Goal: Information Seeking & Learning: Learn about a topic

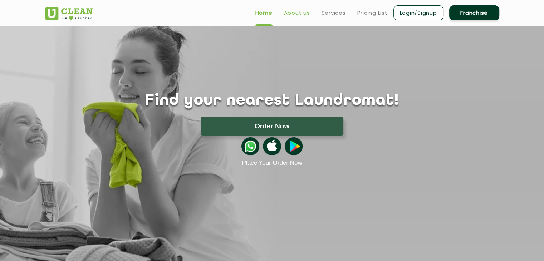
click at [298, 9] on link "About us" at bounding box center [297, 13] width 26 height 9
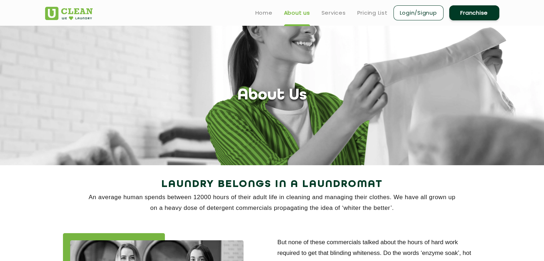
drag, startPoint x: 185, startPoint y: 118, endPoint x: 155, endPoint y: 104, distance: 32.3
click at [155, 104] on div "About Us" at bounding box center [272, 95] width 465 height 18
drag, startPoint x: 155, startPoint y: 104, endPoint x: 97, endPoint y: 15, distance: 106.9
click at [97, 15] on div at bounding box center [78, 11] width 67 height 18
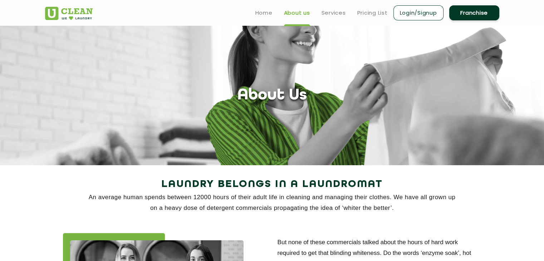
click at [103, 48] on section "About Us" at bounding box center [272, 95] width 544 height 139
click at [121, 73] on section "About Us" at bounding box center [272, 95] width 544 height 139
click at [129, 62] on section "About Us" at bounding box center [272, 95] width 544 height 139
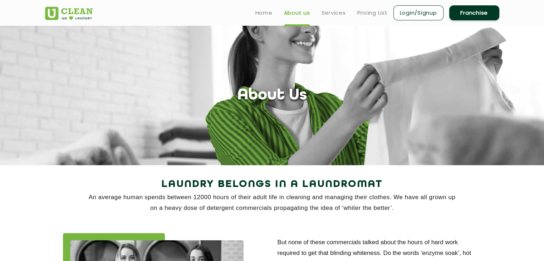
drag, startPoint x: 145, startPoint y: 71, endPoint x: 100, endPoint y: 100, distance: 53.0
click at [100, 100] on div "About Us" at bounding box center [272, 95] width 465 height 18
drag, startPoint x: 368, startPoint y: 72, endPoint x: 320, endPoint y: 83, distance: 49.6
click at [320, 83] on section "About Us" at bounding box center [272, 95] width 544 height 139
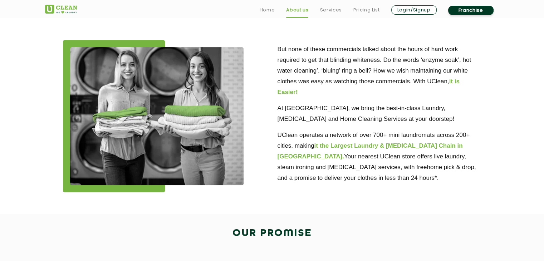
scroll to position [190, 0]
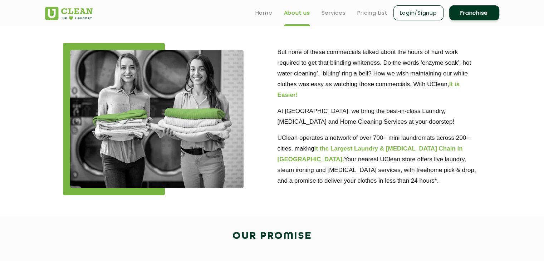
drag, startPoint x: 200, startPoint y: 127, endPoint x: 250, endPoint y: 46, distance: 95.6
click at [250, 46] on div at bounding box center [165, 119] width 204 height 152
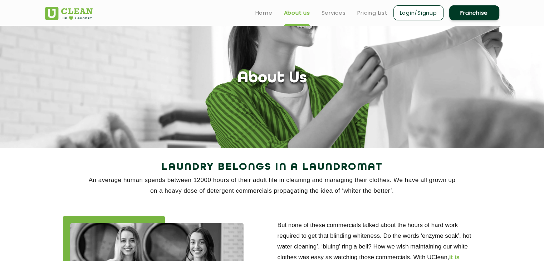
scroll to position [0, 0]
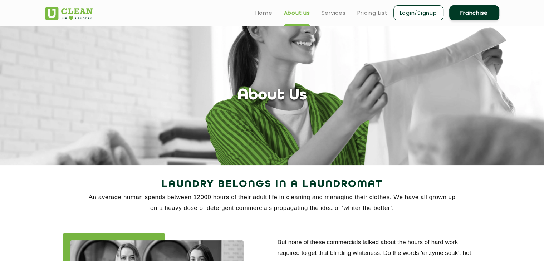
click at [303, 157] on section "About Us" at bounding box center [272, 95] width 544 height 139
drag, startPoint x: 266, startPoint y: 190, endPoint x: 280, endPoint y: 205, distance: 20.0
click at [280, 205] on p "An average human spends between 12000 hours of their adult life in cleaning and…" at bounding box center [272, 202] width 454 height 21
click at [332, 12] on link "Services" at bounding box center [333, 13] width 24 height 9
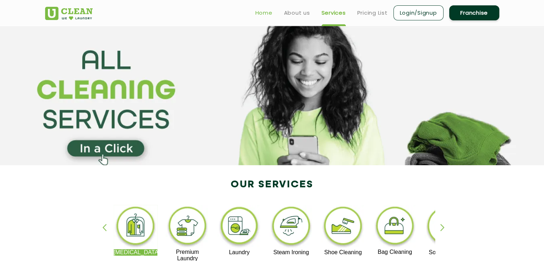
click at [264, 14] on link "Home" at bounding box center [263, 13] width 17 height 9
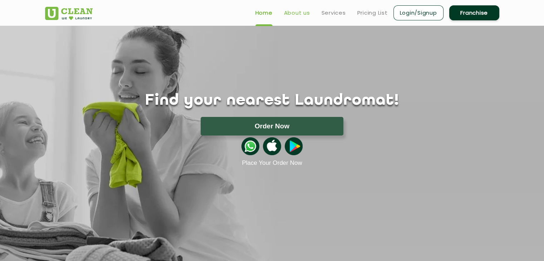
click at [298, 9] on link "About us" at bounding box center [297, 13] width 26 height 9
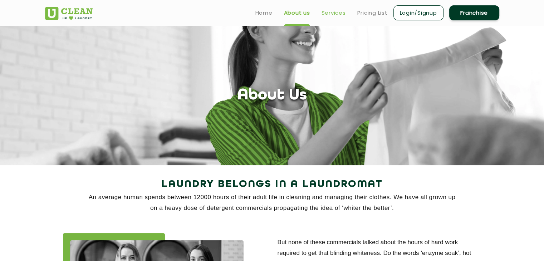
click at [325, 13] on link "Services" at bounding box center [333, 13] width 24 height 9
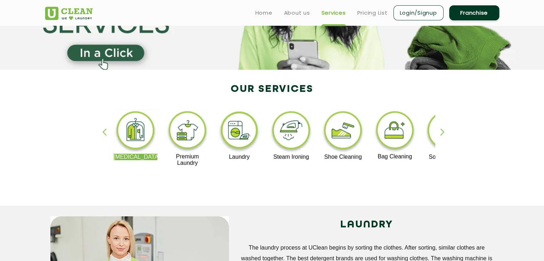
scroll to position [39, 0]
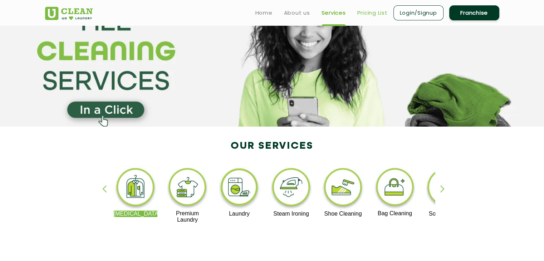
click at [366, 12] on link "Pricing List" at bounding box center [372, 13] width 30 height 9
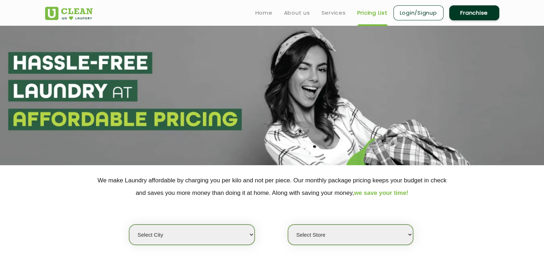
select select "0"
click at [320, 38] on section at bounding box center [272, 95] width 544 height 139
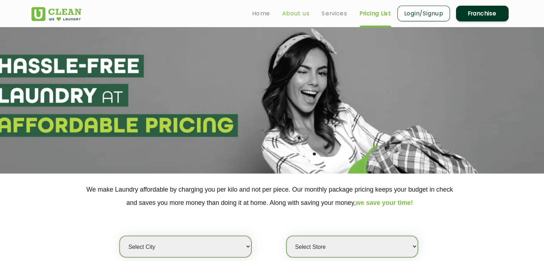
click at [304, 12] on link "About us" at bounding box center [297, 13] width 26 height 9
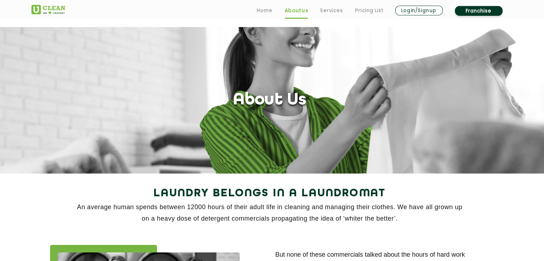
scroll to position [106, 0]
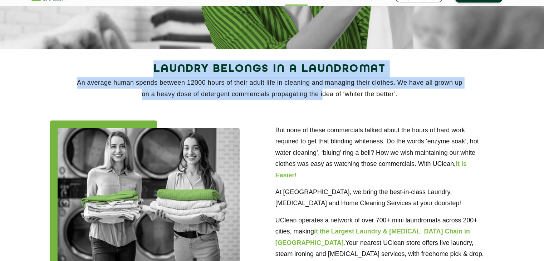
drag, startPoint x: 155, startPoint y: 70, endPoint x: 324, endPoint y: 96, distance: 170.3
click at [324, 96] on div "Laundry Belongs in a Laundromat An average human spends between 12000 hours of …" at bounding box center [272, 89] width 454 height 38
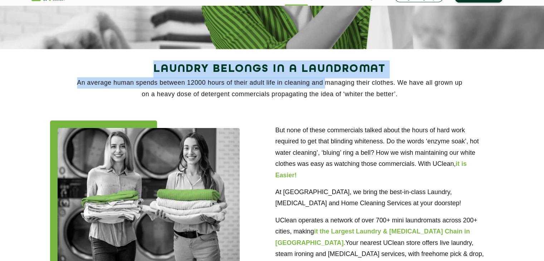
click at [137, 69] on section "Laundry Belongs in a Laundromat An average human spends between 12000 hours of …" at bounding box center [272, 180] width 544 height 242
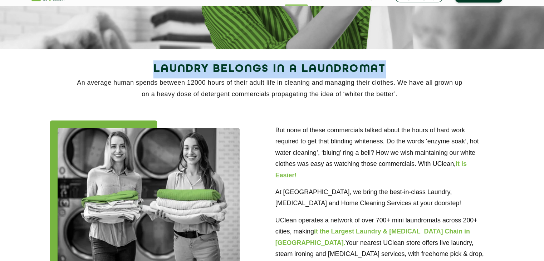
drag, startPoint x: 154, startPoint y: 79, endPoint x: 397, endPoint y: 85, distance: 242.4
click at [397, 85] on h2 "Laundry Belongs in a Laundromat" at bounding box center [272, 78] width 454 height 17
copy h2 "Laundry Belongs in a Laundromat"
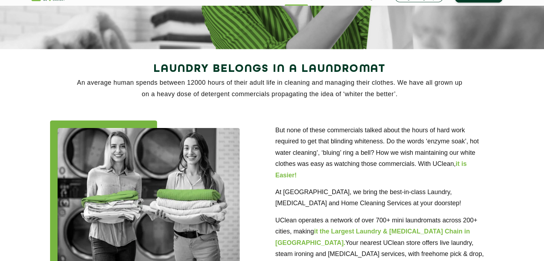
click at [114, 93] on p "An average human spends between 12000 hours of their adult life in cleaning and…" at bounding box center [272, 96] width 454 height 21
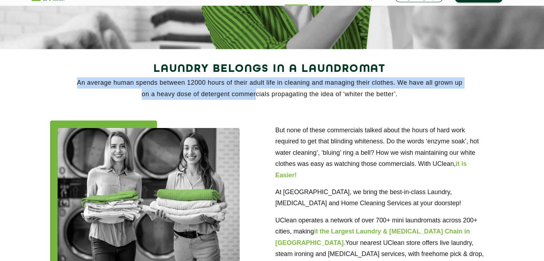
drag, startPoint x: 84, startPoint y: 89, endPoint x: 263, endPoint y: 107, distance: 180.2
click at [263, 107] on p "An average human spends between 12000 hours of their adult life in cleaning and…" at bounding box center [272, 96] width 454 height 21
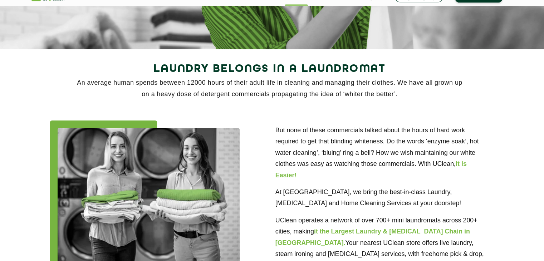
drag, startPoint x: 111, startPoint y: 78, endPoint x: 104, endPoint y: 77, distance: 6.6
click at [104, 77] on h2 "Laundry Belongs in a Laundromat" at bounding box center [272, 78] width 454 height 17
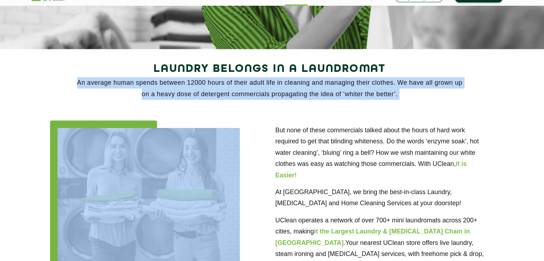
drag, startPoint x: 84, startPoint y: 91, endPoint x: 125, endPoint y: 120, distance: 49.3
click at [125, 120] on div "Laundry Belongs in a Laundromat An average human spends between 12000 hours of …" at bounding box center [272, 180] width 465 height 220
copy p "An average human spends between 12000 hours of their adult life in cleaning and…"
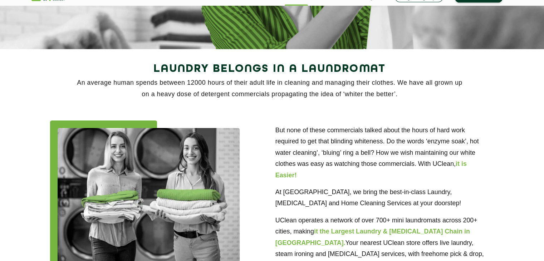
click at [98, 76] on h2 "Laundry Belongs in a Laundromat" at bounding box center [272, 78] width 454 height 17
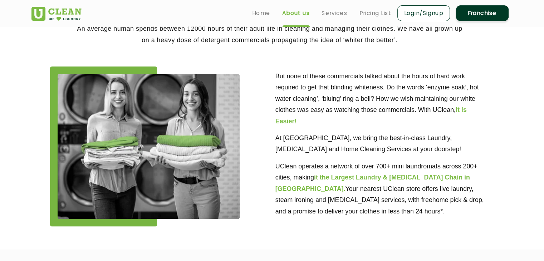
scroll to position [169, 0]
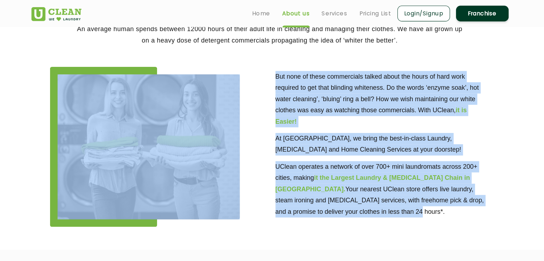
drag, startPoint x: 268, startPoint y: 66, endPoint x: 340, endPoint y: 207, distance: 157.8
click at [340, 207] on div "But none of these commercials talked about the hours of hard work required to g…" at bounding box center [272, 140] width 465 height 174
click at [203, 171] on img at bounding box center [156, 140] width 173 height 138
click at [261, 155] on div at bounding box center [165, 140] width 204 height 152
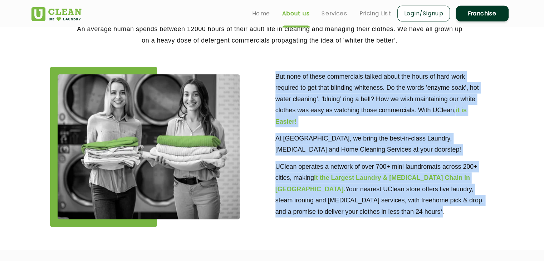
drag, startPoint x: 275, startPoint y: 69, endPoint x: 375, endPoint y: 211, distance: 173.8
click at [375, 211] on div "But none of these commercials talked about the hours of hard work required to g…" at bounding box center [379, 138] width 214 height 149
copy div "But none of these commercials talked about the hours of hard work required to g…"
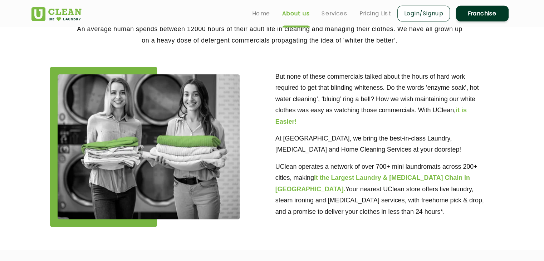
click at [264, 115] on div at bounding box center [165, 140] width 204 height 152
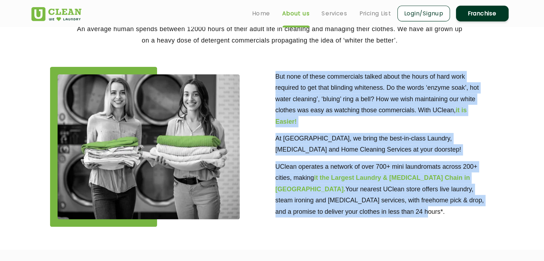
drag, startPoint x: 272, startPoint y: 70, endPoint x: 345, endPoint y: 207, distance: 154.5
click at [345, 207] on div "But none of these commercials talked about the hours of hard work required to g…" at bounding box center [379, 138] width 214 height 149
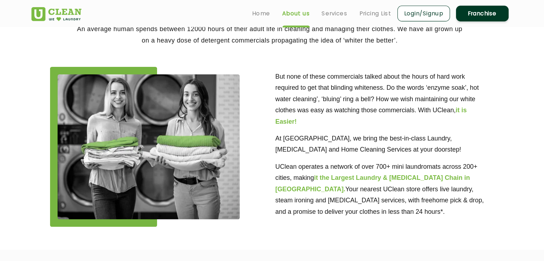
click at [258, 65] on div at bounding box center [165, 140] width 204 height 152
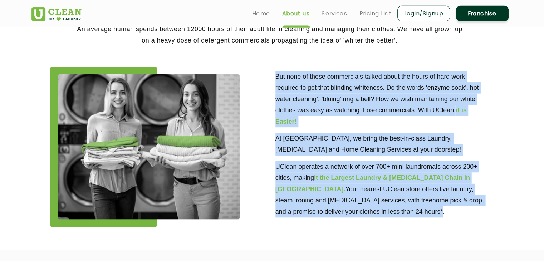
drag, startPoint x: 273, startPoint y: 65, endPoint x: 384, endPoint y: 208, distance: 180.6
click at [384, 208] on div "But none of these commercials talked about the hours of hard work required to g…" at bounding box center [379, 138] width 214 height 149
copy div "But none of these commercials talked about the hours of hard work required to g…"
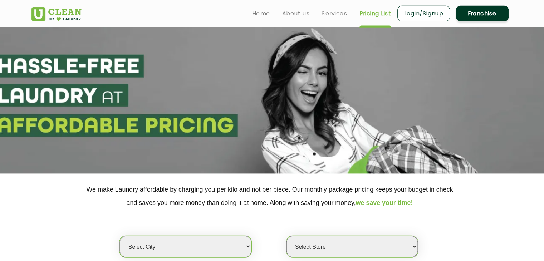
select select "0"
click at [292, 14] on link "About us" at bounding box center [297, 13] width 26 height 9
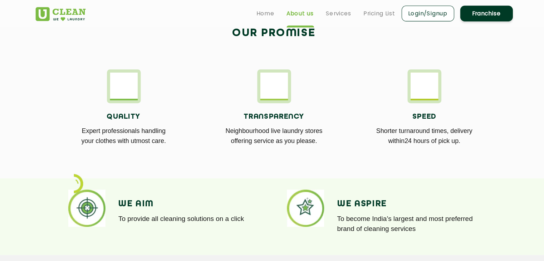
scroll to position [394, 0]
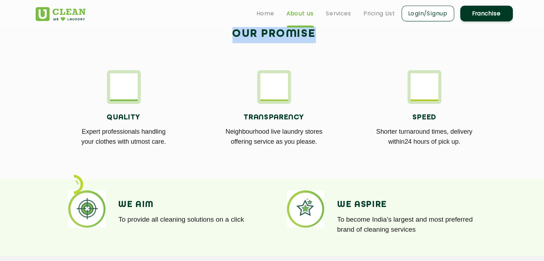
drag, startPoint x: 223, startPoint y: 32, endPoint x: 342, endPoint y: 44, distance: 119.3
click at [342, 44] on div "Our Promise" at bounding box center [272, 40] width 465 height 32
copy h2 "Our Promise"
drag, startPoint x: 283, startPoint y: 97, endPoint x: 318, endPoint y: 81, distance: 39.2
click at [318, 81] on div "Transparency Neighbourhood live laundry stores offering service as you please." at bounding box center [272, 108] width 132 height 82
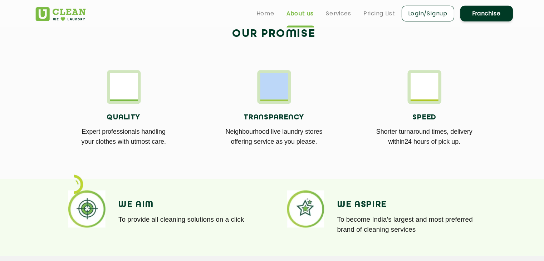
click at [318, 81] on div "Transparency Neighbourhood live laundry stores offering service as you please." at bounding box center [272, 108] width 132 height 82
click at [281, 106] on div "Transparency Neighbourhood live laundry stores offering service as you please." at bounding box center [272, 124] width 132 height 50
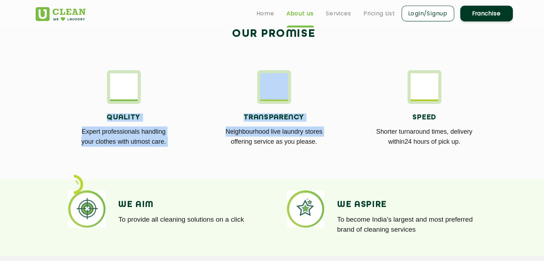
drag, startPoint x: 98, startPoint y: 113, endPoint x: 203, endPoint y: 142, distance: 109.6
click at [203, 142] on div "Quality Expert professionals handling your clothes with utmost care. Transparen…" at bounding box center [272, 107] width 465 height 103
click at [203, 142] on div "Transparency Neighbourhood live laundry stores offering service as you please." at bounding box center [272, 108] width 143 height 82
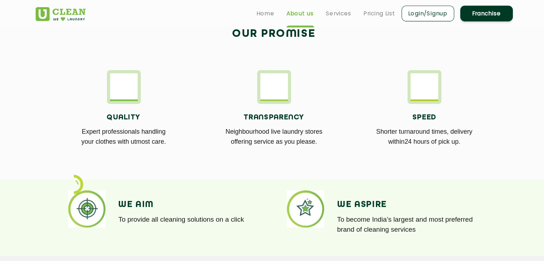
drag, startPoint x: 104, startPoint y: 108, endPoint x: 171, endPoint y: 142, distance: 75.0
click at [171, 142] on div "Quality Expert professionals handling your clothes with utmost care." at bounding box center [129, 124] width 132 height 50
copy div "Quality Expert professionals handling your clothes with utmost care."
drag, startPoint x: 235, startPoint y: 115, endPoint x: 234, endPoint y: 105, distance: 10.7
click at [234, 105] on div "Transparency Neighbourhood live laundry stores offering service as you please." at bounding box center [272, 124] width 132 height 50
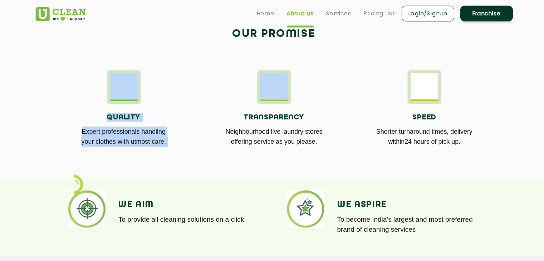
drag, startPoint x: 234, startPoint y: 105, endPoint x: 323, endPoint y: 152, distance: 100.1
click at [323, 152] on div "Quality Expert professionals handling your clothes with utmost care. Transparen…" at bounding box center [272, 107] width 465 height 103
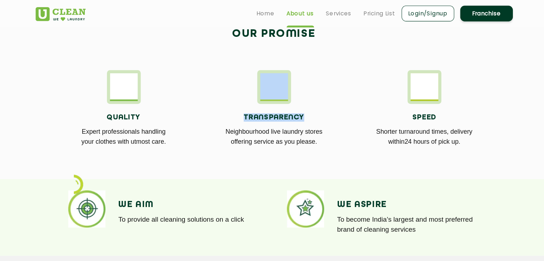
drag, startPoint x: 335, startPoint y: 111, endPoint x: 234, endPoint y: 98, distance: 102.4
click at [234, 98] on div "Transparency Neighbourhood live laundry stores offering service as you please." at bounding box center [272, 108] width 132 height 82
click at [213, 102] on div "Transparency Neighbourhood live laundry stores offering service as you please." at bounding box center [272, 124] width 132 height 50
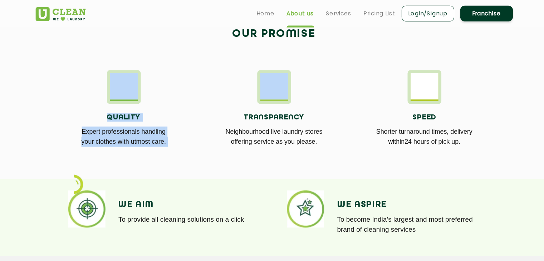
drag, startPoint x: 239, startPoint y: 112, endPoint x: 281, endPoint y: 165, distance: 68.0
click at [281, 165] on section "Our Promise Quality Expert professionals handling your clothes with utmost care…" at bounding box center [272, 91] width 544 height 157
click at [214, 107] on div "Transparency Neighbourhood live laundry stores offering service as you please." at bounding box center [272, 124] width 132 height 50
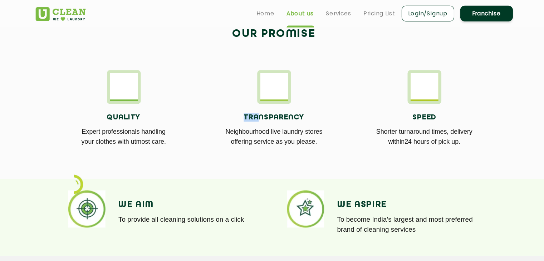
drag, startPoint x: 241, startPoint y: 112, endPoint x: 254, endPoint y: 110, distance: 14.0
click at [254, 110] on h4 "Transparency" at bounding box center [272, 112] width 132 height 8
click at [212, 95] on div "Transparency Neighbourhood live laundry stores offering service as you please." at bounding box center [272, 108] width 132 height 82
drag, startPoint x: 239, startPoint y: 105, endPoint x: 327, endPoint y: 142, distance: 95.5
click at [327, 142] on div "Transparency Neighbourhood live laundry stores offering service as you please." at bounding box center [272, 124] width 132 height 50
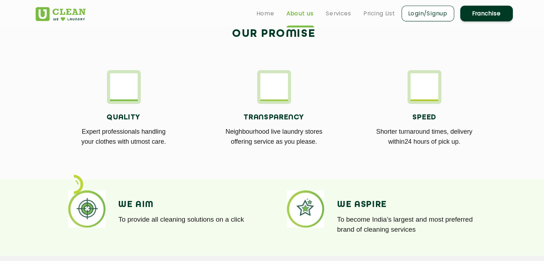
copy div "Transparency Neighbourhood live laundry stores offering service as you please."
click at [296, 81] on div "Transparency Neighbourhood live laundry stores offering service as you please." at bounding box center [272, 108] width 132 height 82
drag, startPoint x: 397, startPoint y: 105, endPoint x: 475, endPoint y: 145, distance: 87.4
click at [475, 145] on div "Speed Shorter turnaround times, delivery within24 hours of pick up." at bounding box center [415, 124] width 132 height 50
copy div "Speed Shorter turnaround times, delivery within24 hours of pick up."
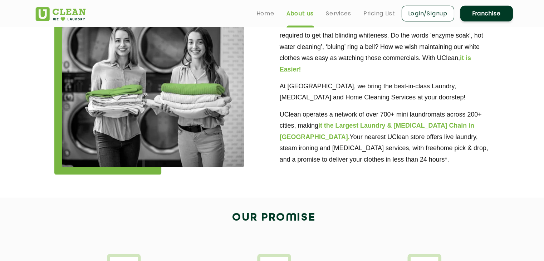
scroll to position [203, 0]
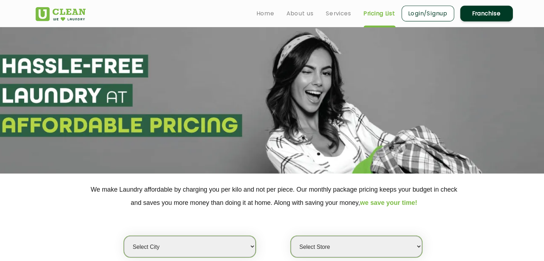
select select "0"
